Goal: Task Accomplishment & Management: Use online tool/utility

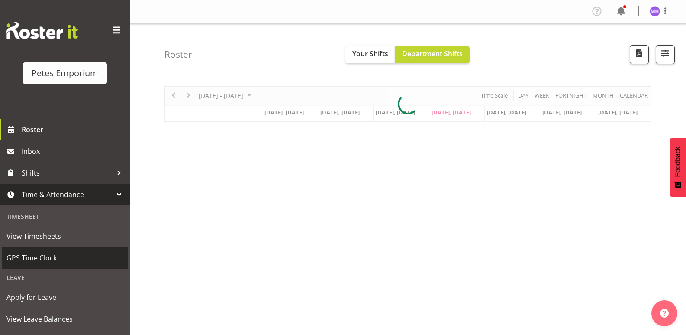
click at [55, 266] on link "GPS Time Clock" at bounding box center [65, 258] width 126 height 22
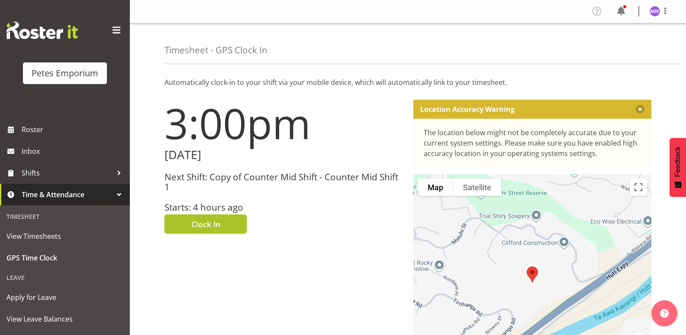
click at [230, 220] on button "Clock In" at bounding box center [206, 223] width 82 height 19
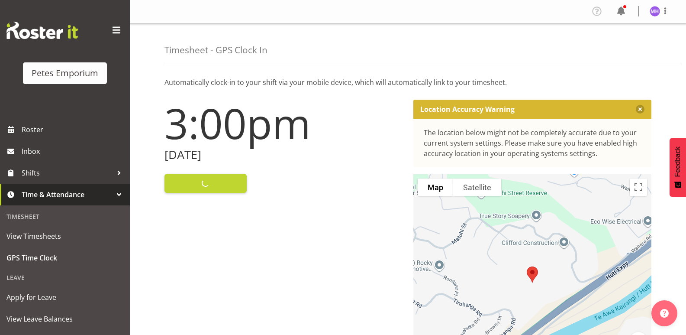
click at [660, 8] on figure at bounding box center [655, 11] width 10 height 10
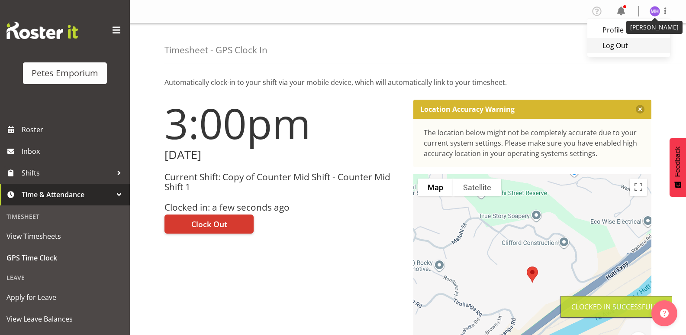
click at [628, 49] on link "Log Out" at bounding box center [629, 46] width 83 height 16
